Goal: Task Accomplishment & Management: Manage account settings

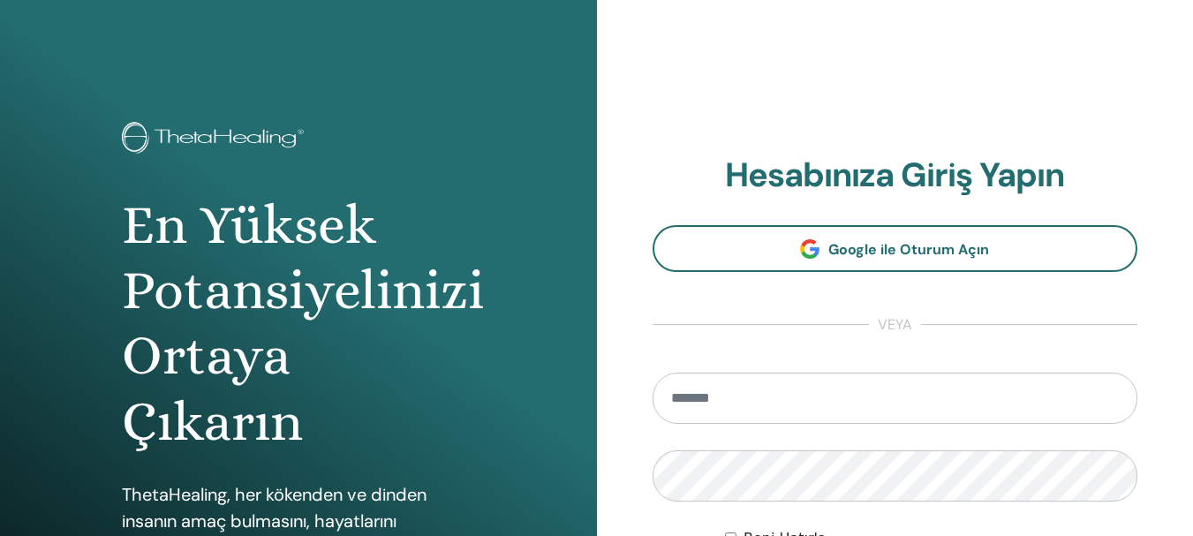
type input "**********"
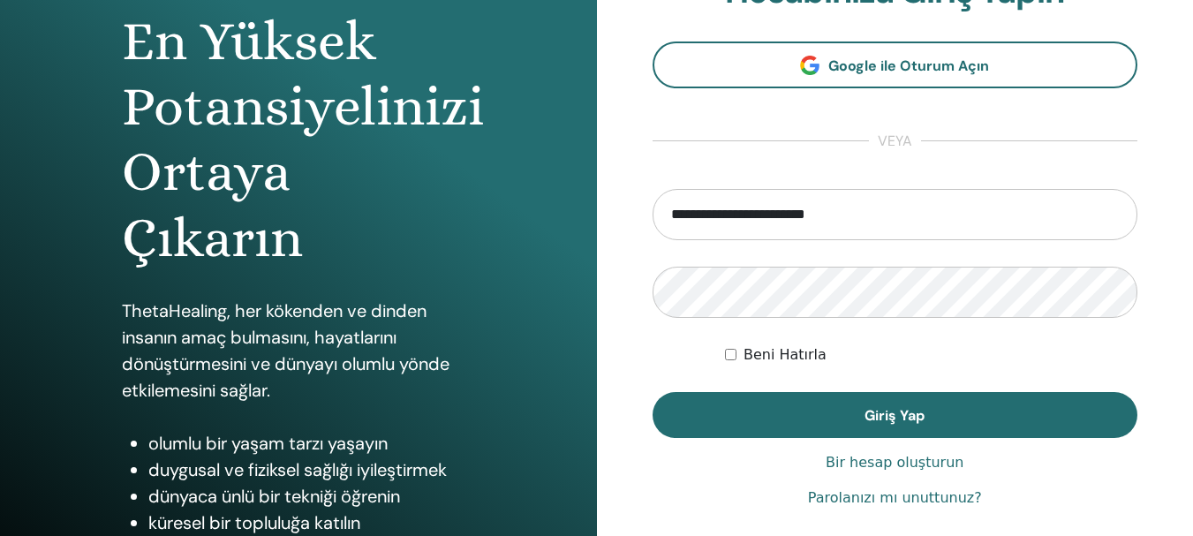
scroll to position [192, 0]
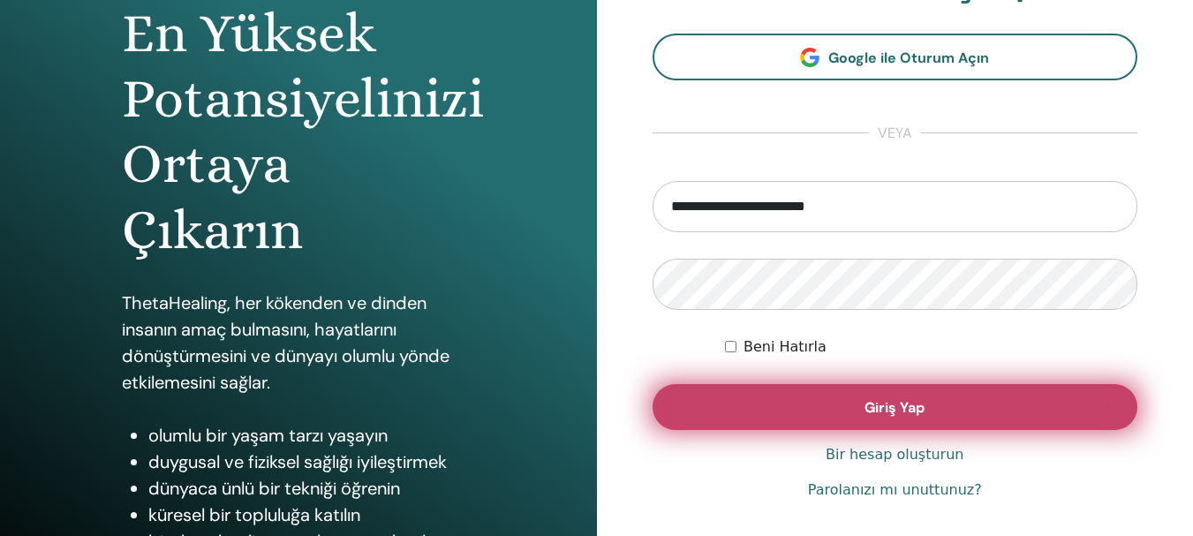
click at [1044, 401] on button "Giriş Yap" at bounding box center [895, 407] width 486 height 46
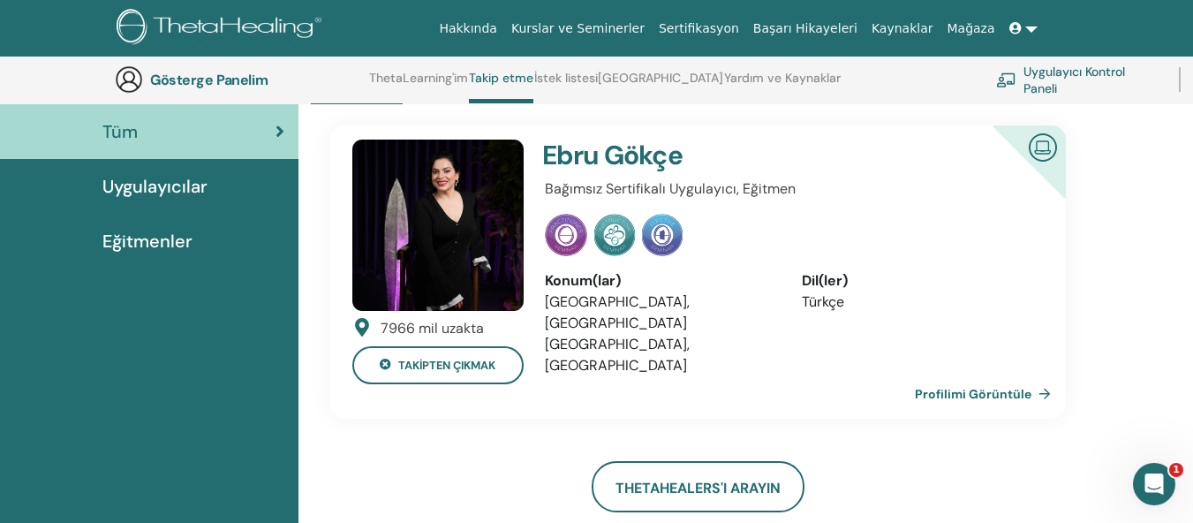
scroll to position [132, 0]
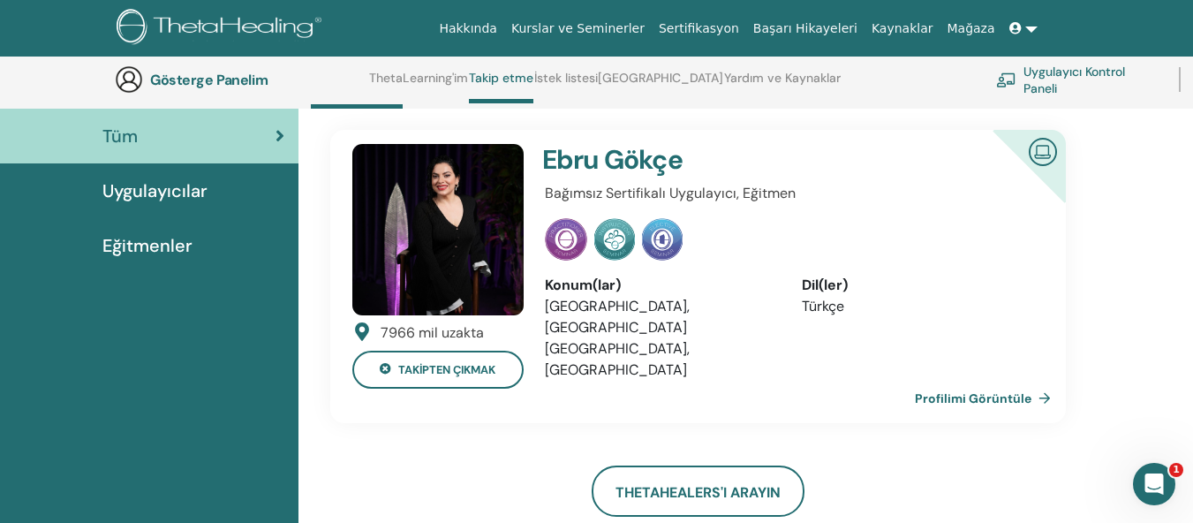
click at [1004, 391] on font "Profilimi Görüntüle" at bounding box center [973, 399] width 117 height 16
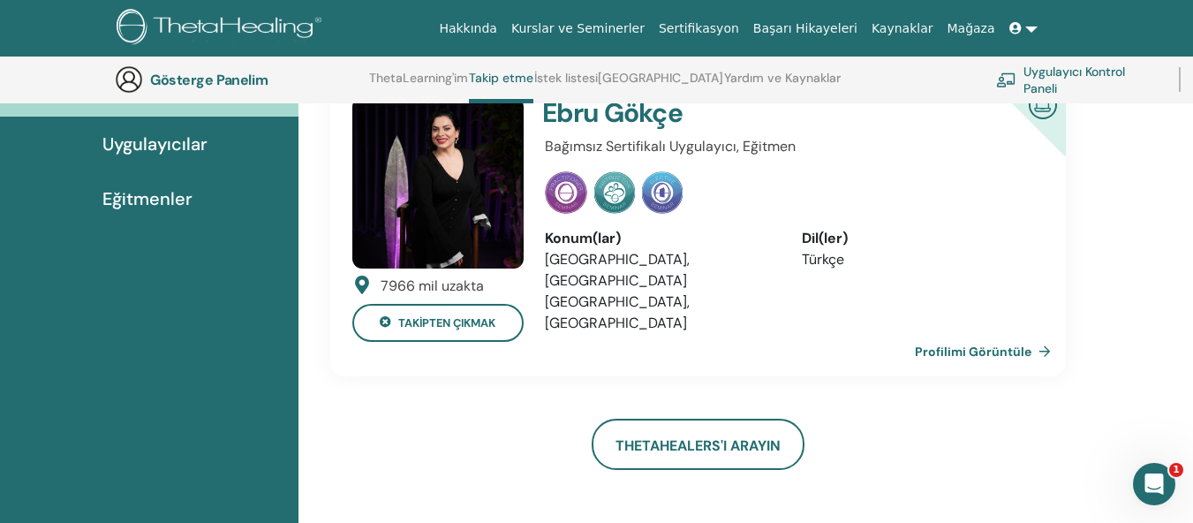
click at [1082, 72] on font "Uygulayıcı Kontrol Paneli" at bounding box center [1074, 80] width 102 height 33
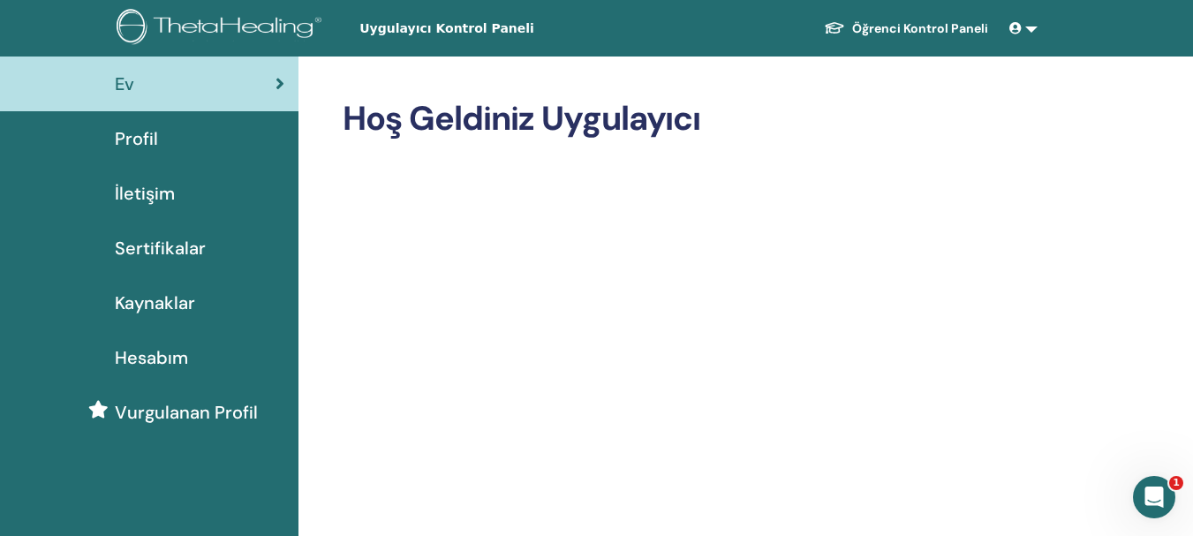
click at [162, 245] on font "Sertifikalar" at bounding box center [160, 248] width 91 height 23
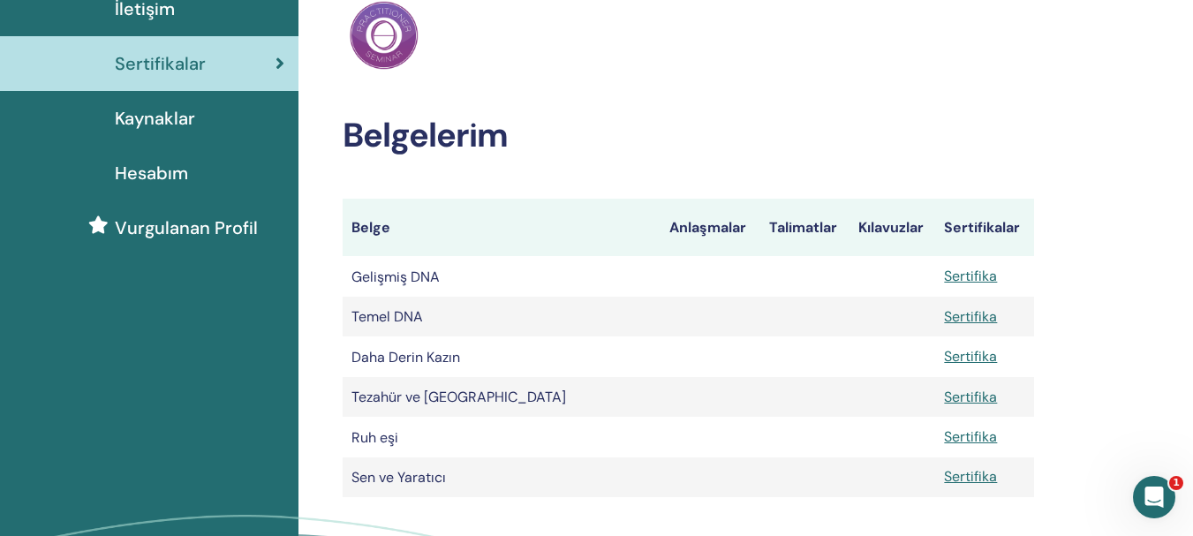
scroll to position [227, 0]
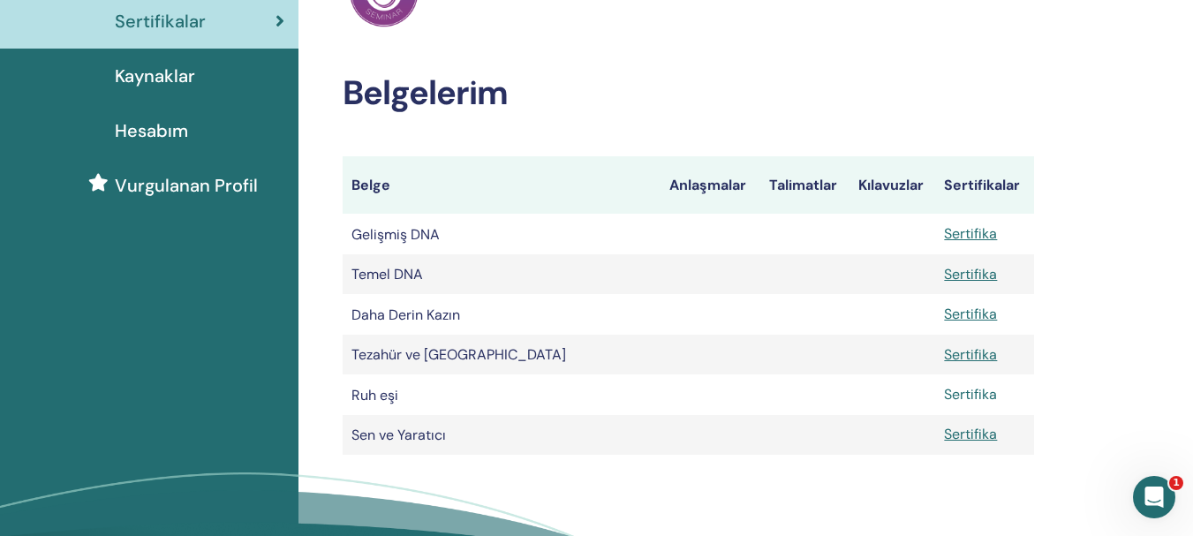
click at [974, 392] on font "Sertifika" at bounding box center [970, 394] width 53 height 19
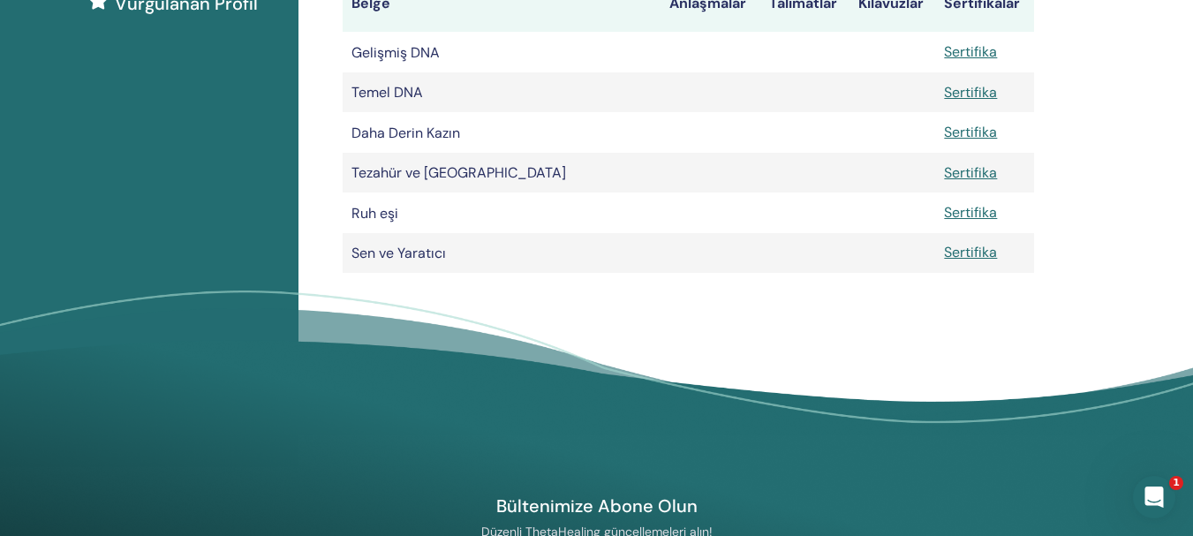
scroll to position [404, 0]
